Goal: Obtain resource: Download file/media

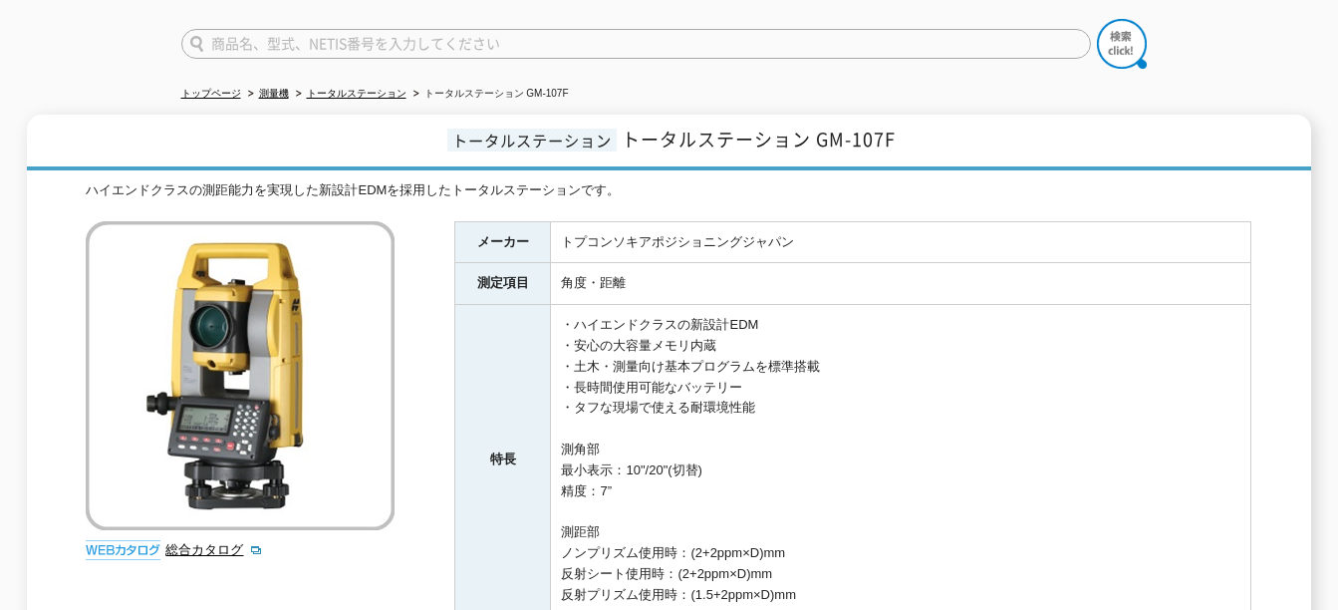
scroll to position [399, 0]
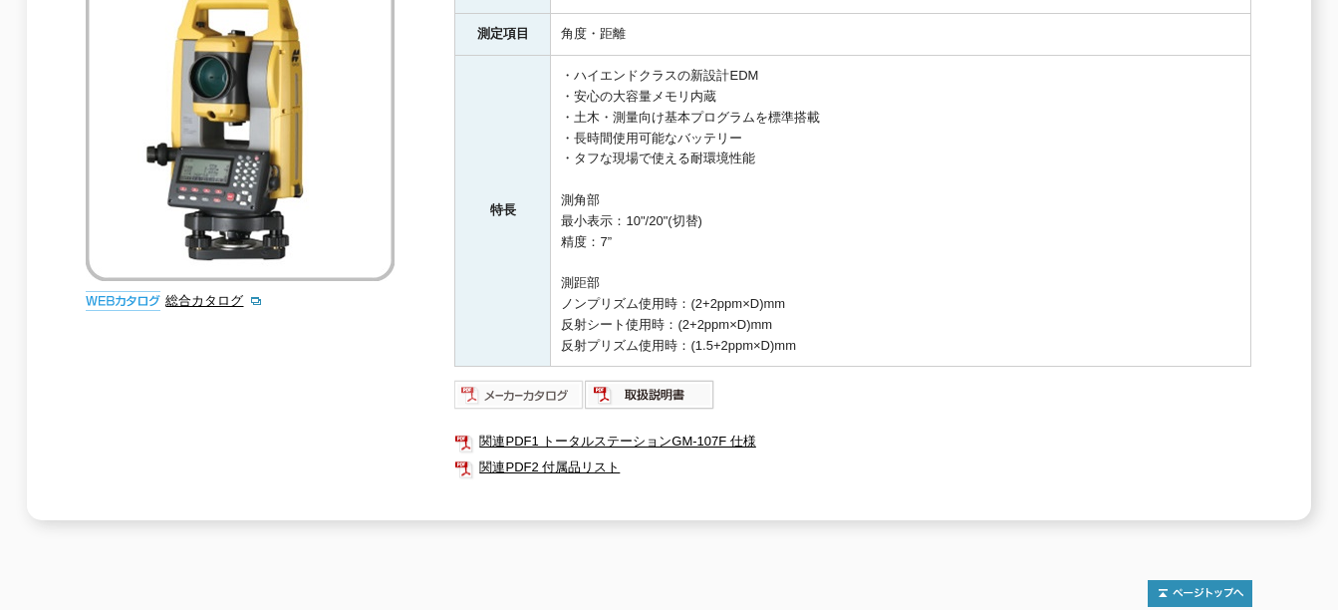
click at [520, 379] on img at bounding box center [519, 395] width 131 height 32
click at [557, 455] on link "関連PDF2 付属品リスト" at bounding box center [852, 467] width 797 height 26
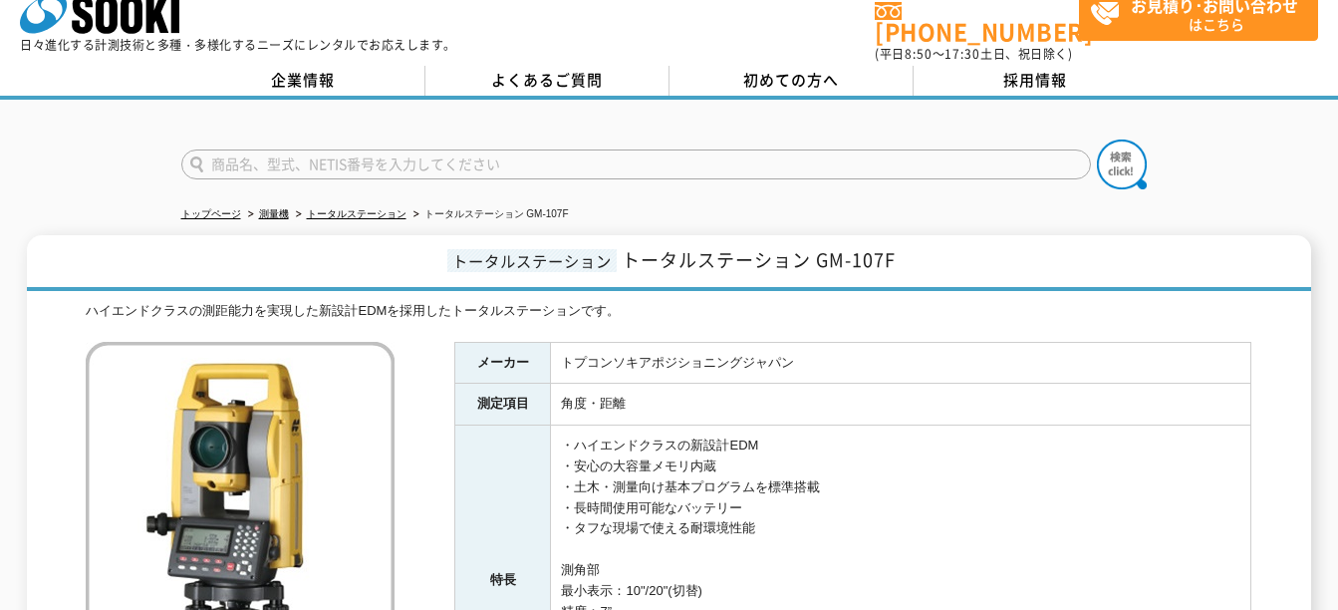
scroll to position [0, 0]
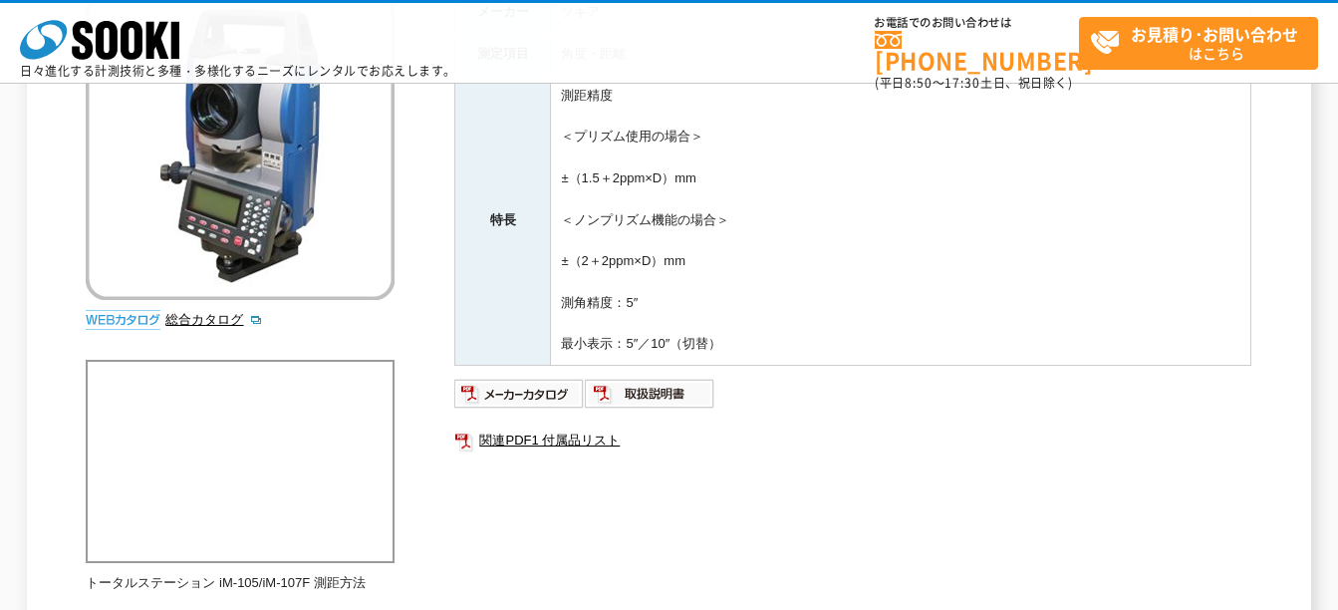
scroll to position [498, 0]
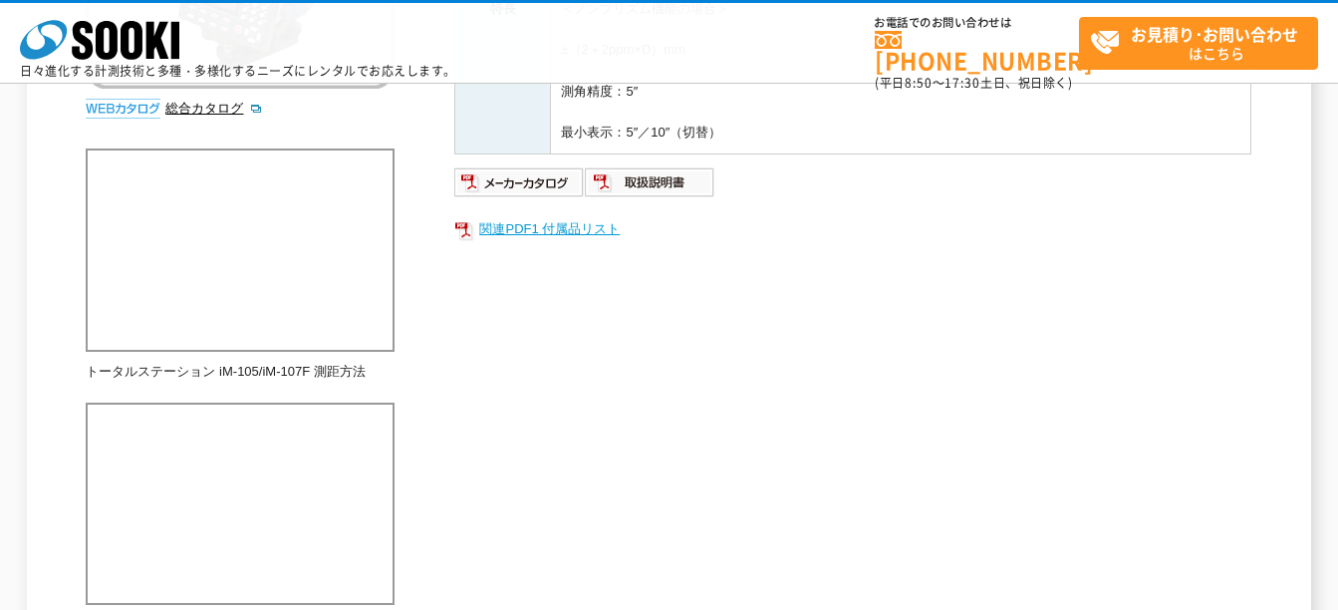
click at [544, 236] on link "関連PDF1 付属品リスト" at bounding box center [852, 229] width 797 height 26
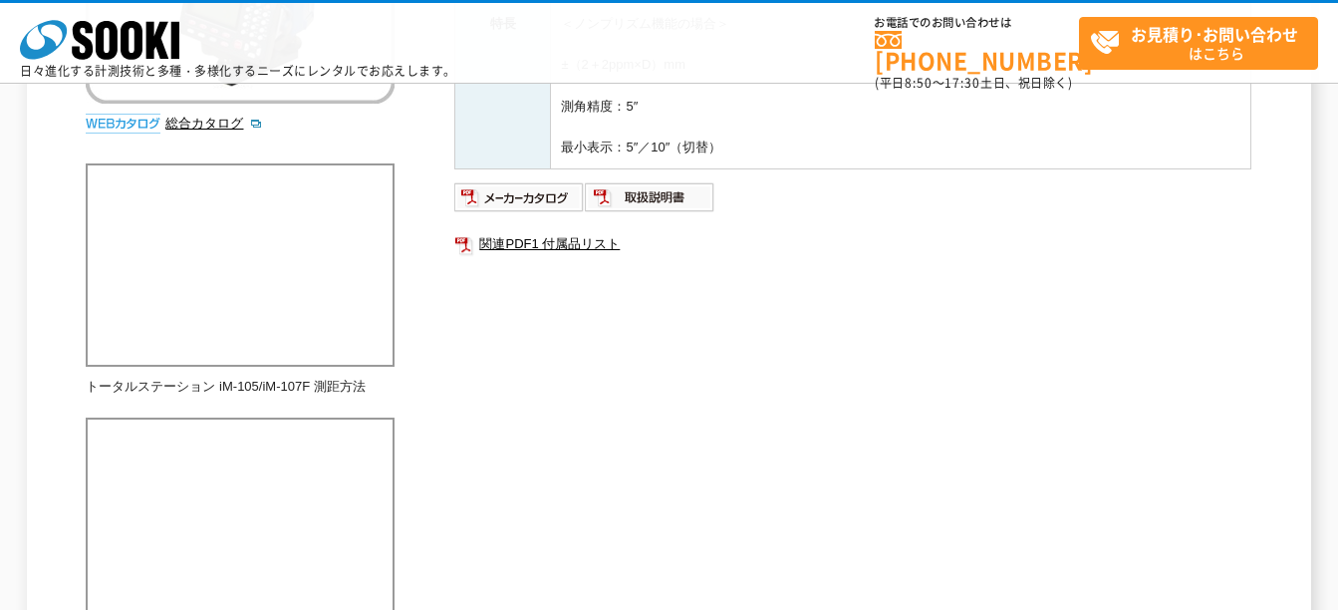
scroll to position [598, 0]
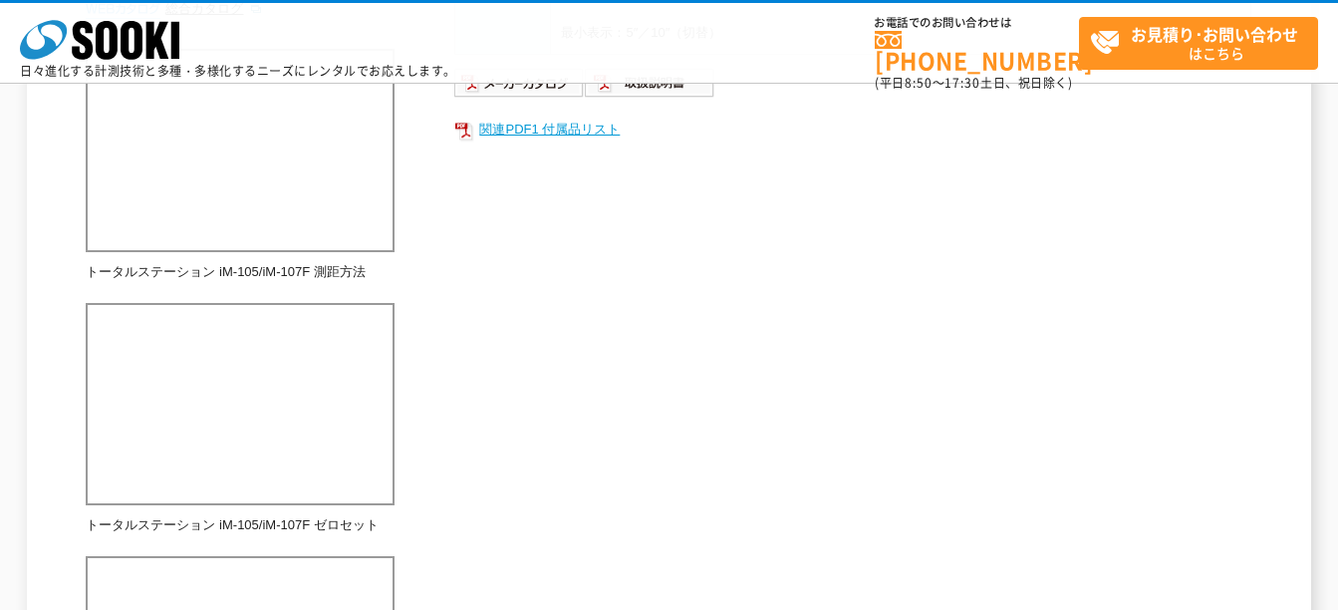
click at [562, 132] on link "関連PDF1 付属品リスト" at bounding box center [852, 130] width 797 height 26
